Goal: Information Seeking & Learning: Learn about a topic

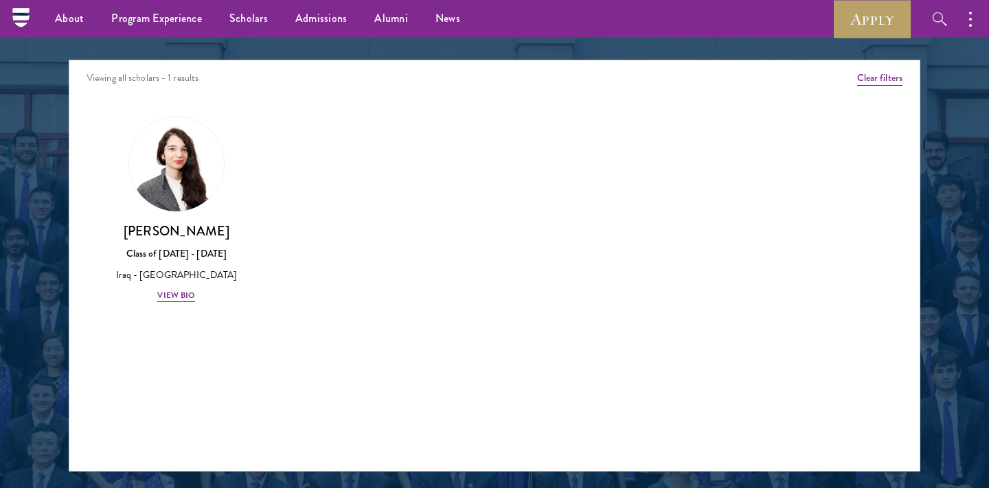
scroll to position [1596, 0]
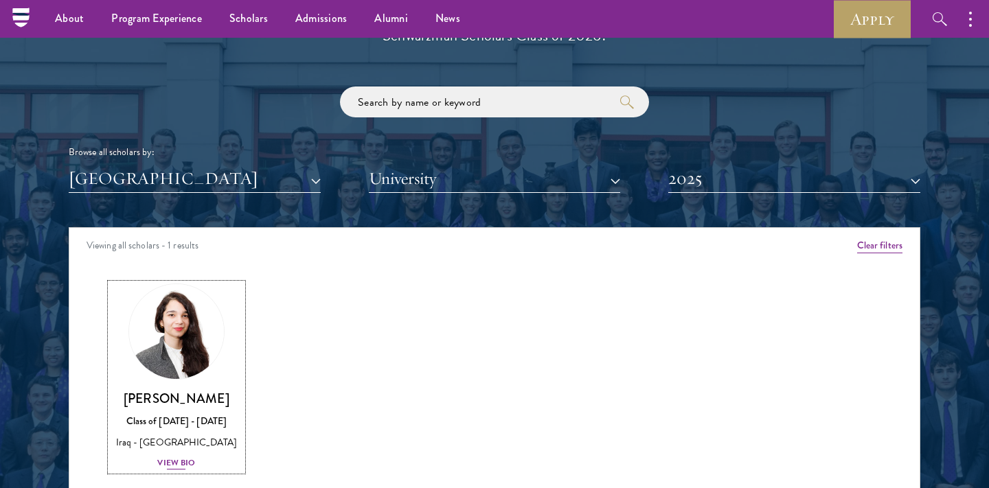
click at [183, 461] on div "View Bio" at bounding box center [176, 463] width 38 height 13
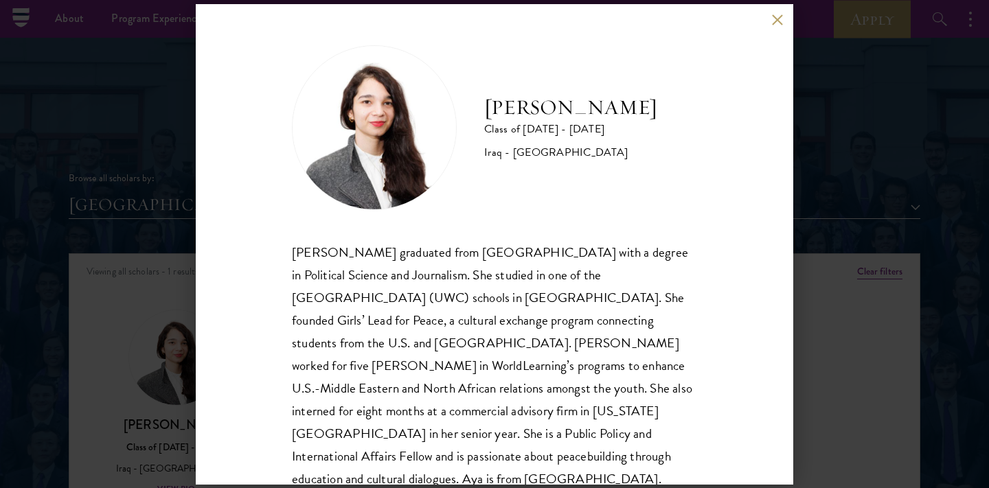
scroll to position [1565, 0]
click at [833, 231] on div "[PERSON_NAME] Class of [DATE] - [DATE] [GEOGRAPHIC_DATA] - [GEOGRAPHIC_DATA] [P…" at bounding box center [494, 244] width 989 height 488
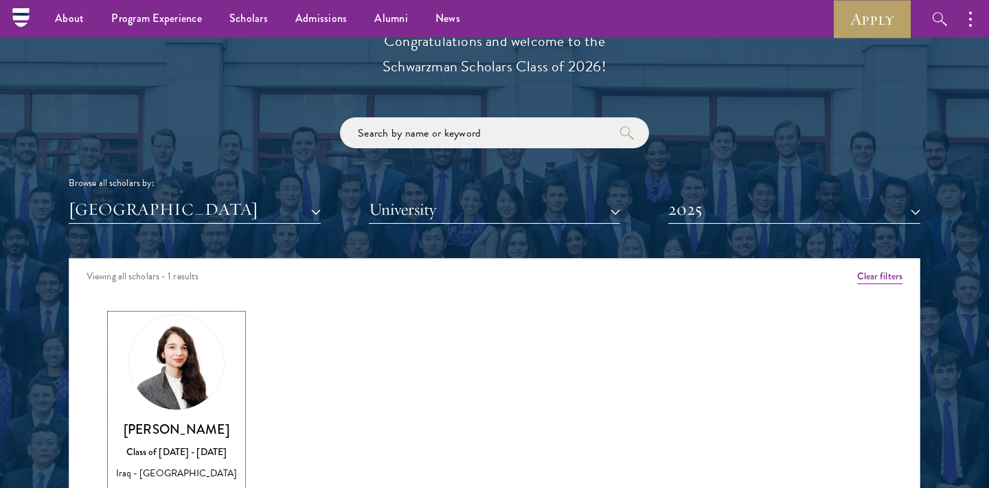
scroll to position [1579, 0]
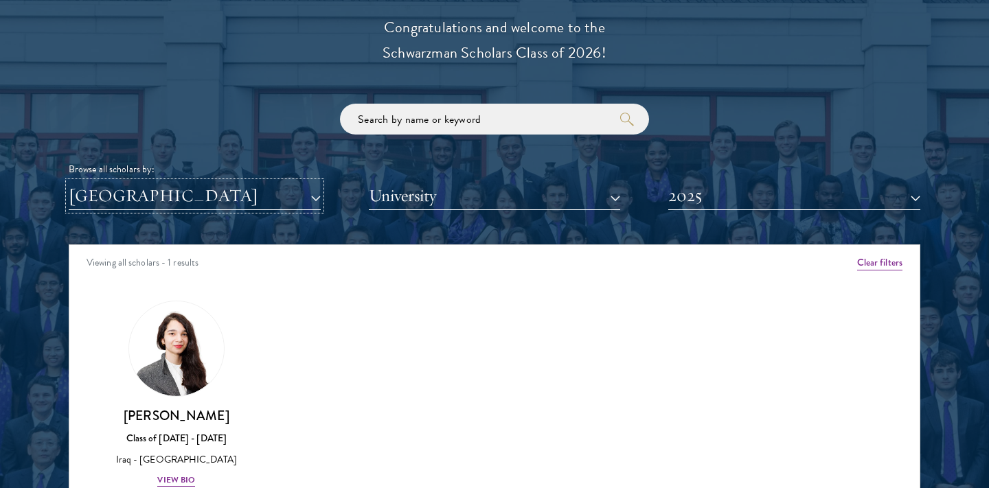
click at [272, 193] on button "[GEOGRAPHIC_DATA]" at bounding box center [195, 196] width 252 height 28
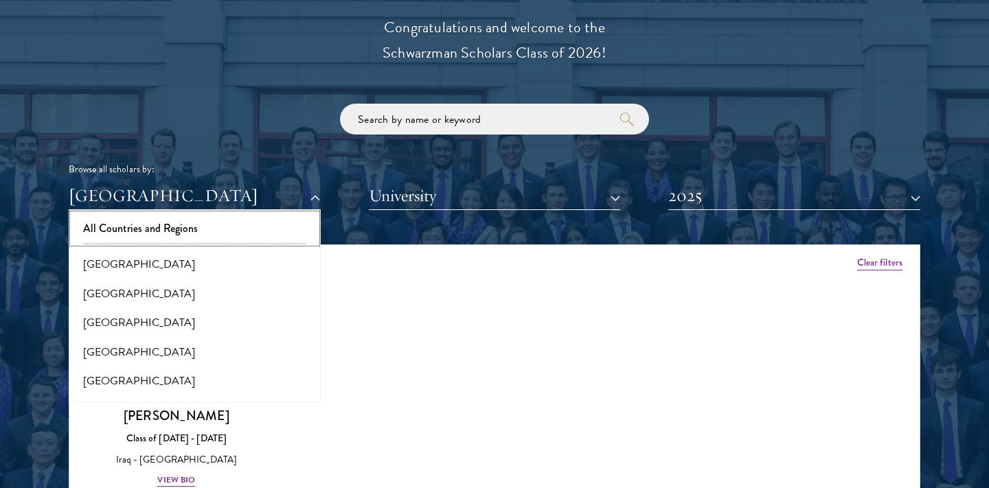
click at [260, 240] on button "All Countries and Regions" at bounding box center [195, 228] width 244 height 29
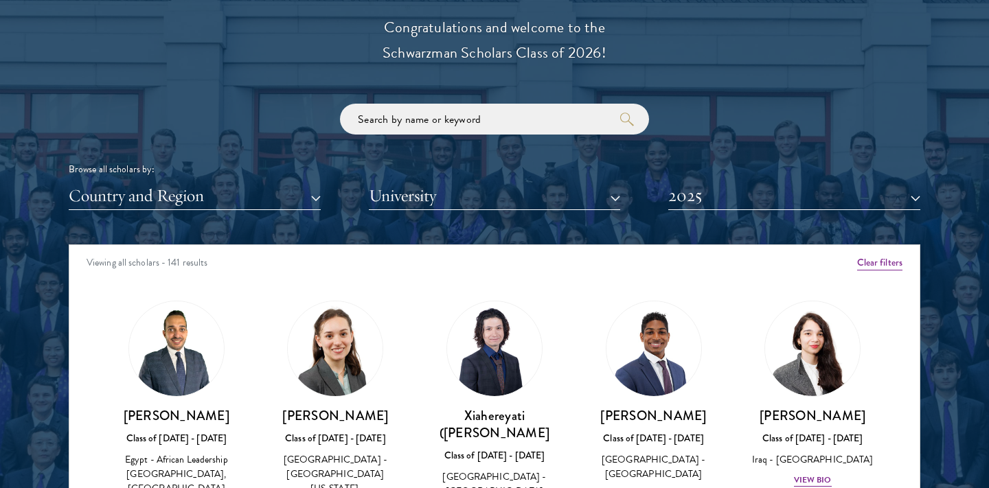
scroll to position [218, 0]
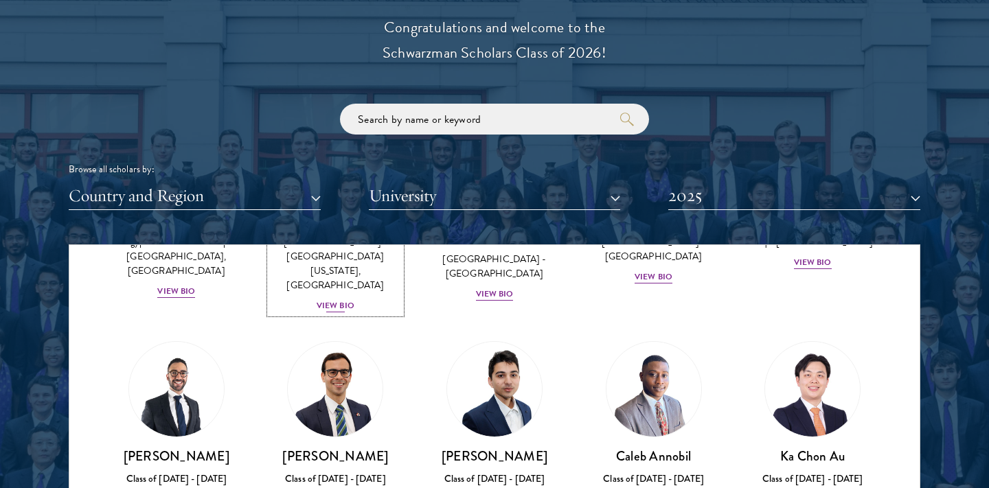
click at [330, 299] on div "View Bio" at bounding box center [336, 305] width 38 height 13
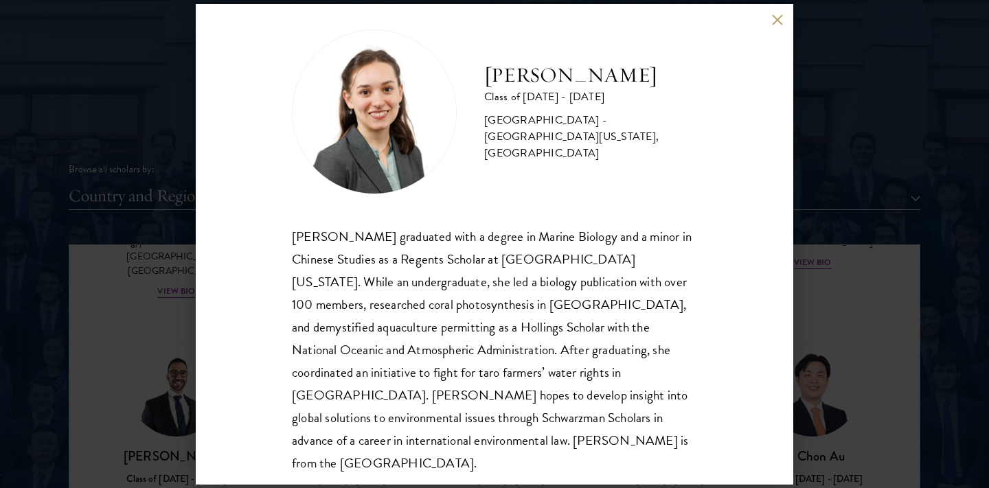
scroll to position [24, 0]
